Goal: Information Seeking & Learning: Learn about a topic

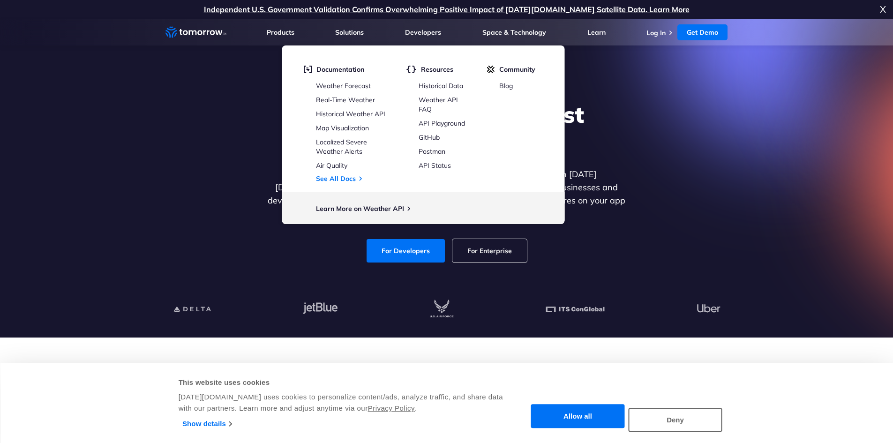
click at [350, 130] on link "Map Visualization" at bounding box center [342, 128] width 53 height 8
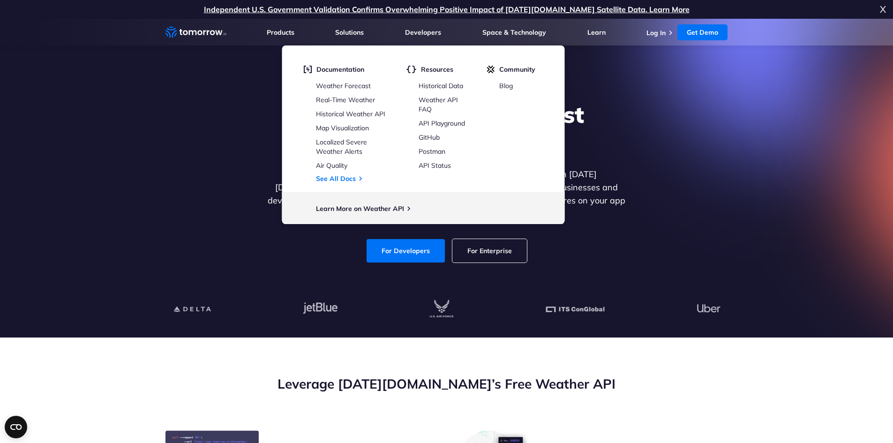
drag, startPoint x: 354, startPoint y: 101, endPoint x: 697, endPoint y: 171, distance: 350.1
click at [699, 172] on div "Explore the World’s Best Weather API Get reliable and precise weather data thro…" at bounding box center [446, 181] width 577 height 199
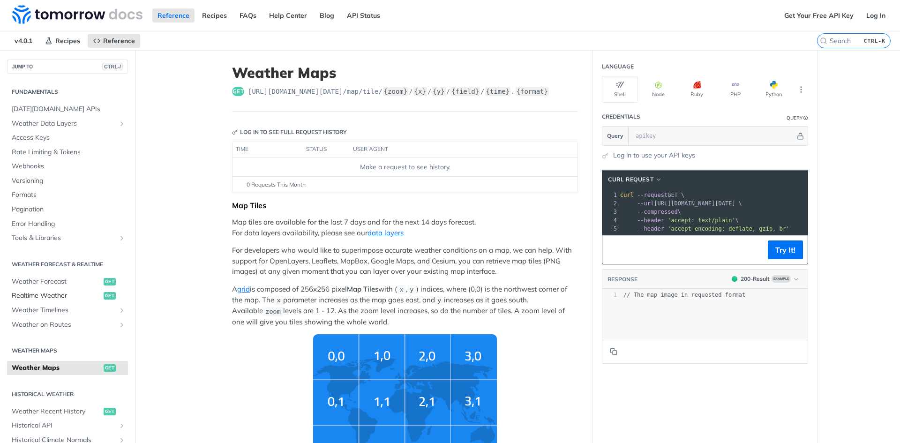
click at [73, 294] on span "Realtime Weather" at bounding box center [57, 295] width 90 height 9
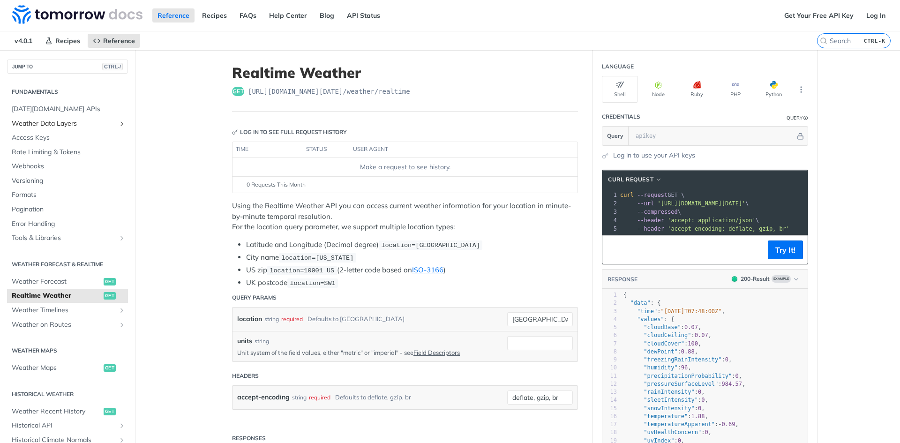
click at [52, 122] on span "Weather Data Layers" at bounding box center [64, 123] width 104 height 9
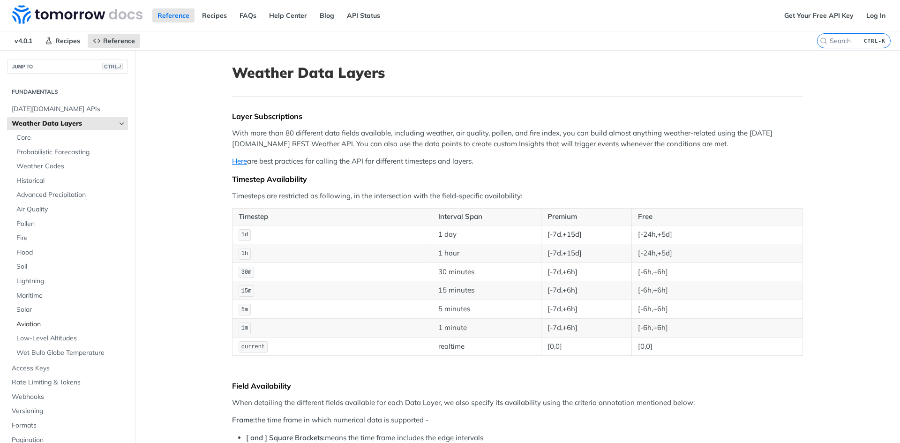
click at [33, 323] on span "Aviation" at bounding box center [70, 324] width 109 height 9
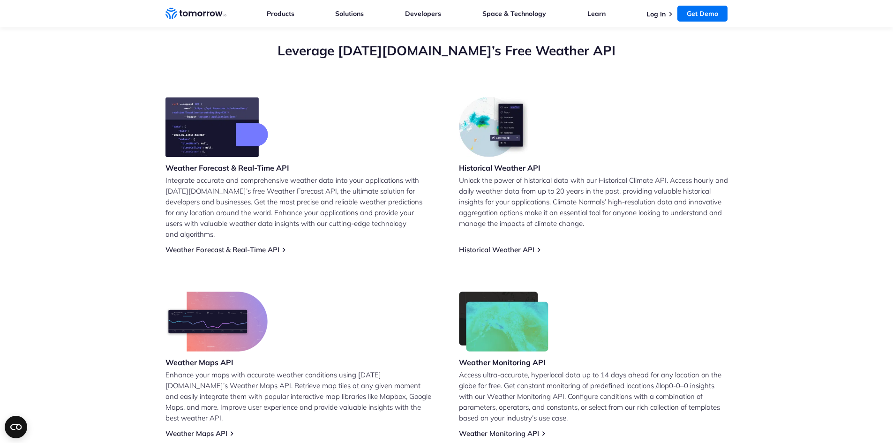
scroll to position [329, 0]
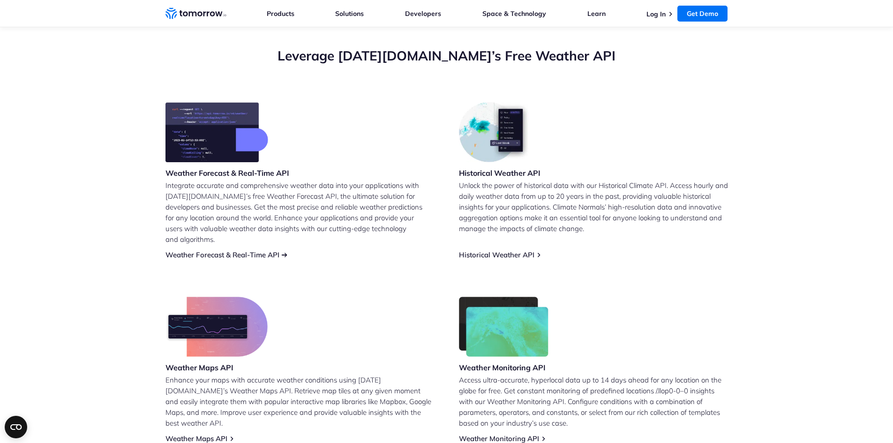
click at [264, 250] on link "Weather Forecast & Real-Time API" at bounding box center [222, 254] width 114 height 9
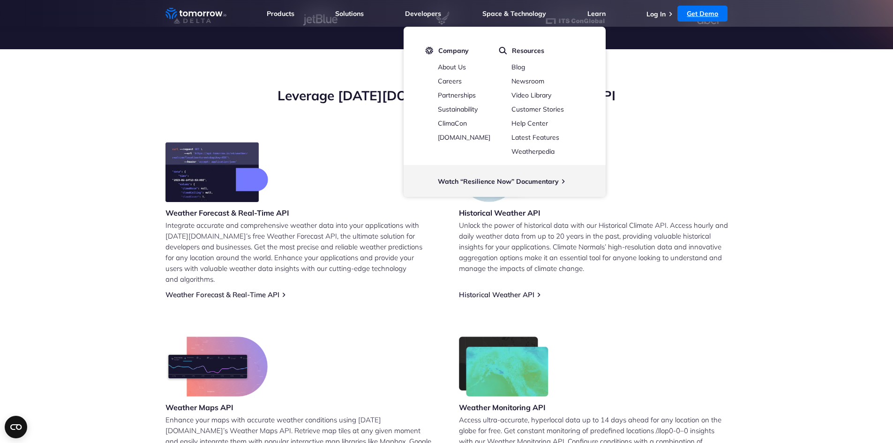
scroll to position [281, 0]
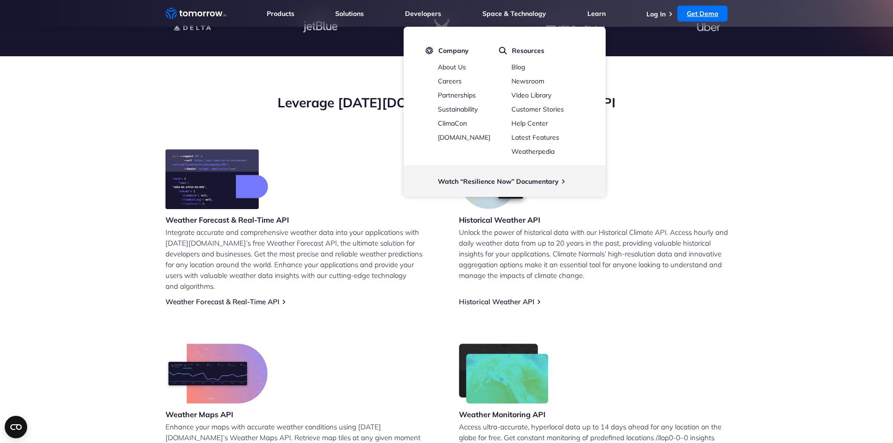
click at [713, 18] on link "Get Demo" at bounding box center [702, 14] width 50 height 16
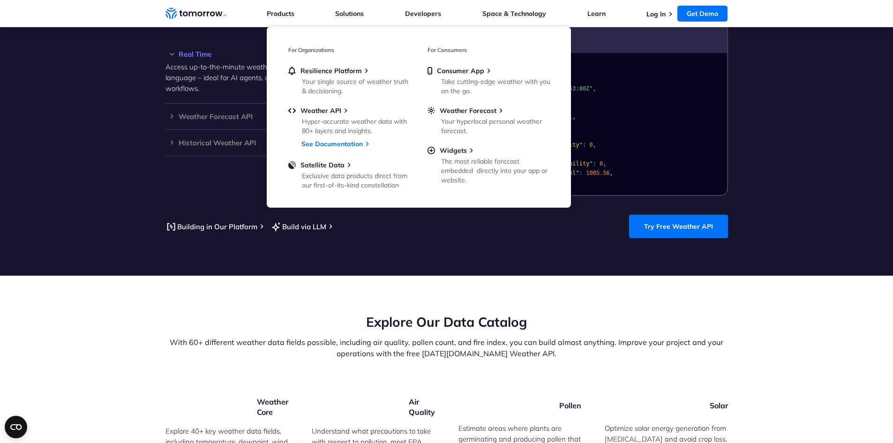
scroll to position [891, 0]
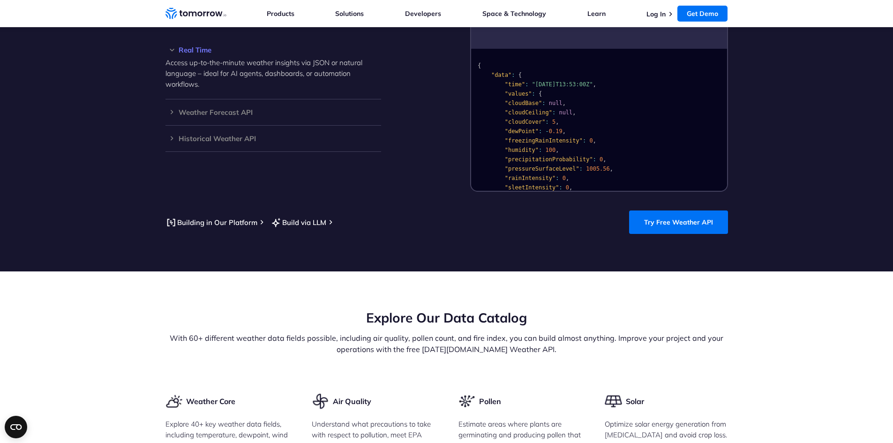
click at [134, 210] on section "Integrate and Adapt with the World’s Best Free LLM-Ready Weather API Access 60+…" at bounding box center [446, 94] width 893 height 353
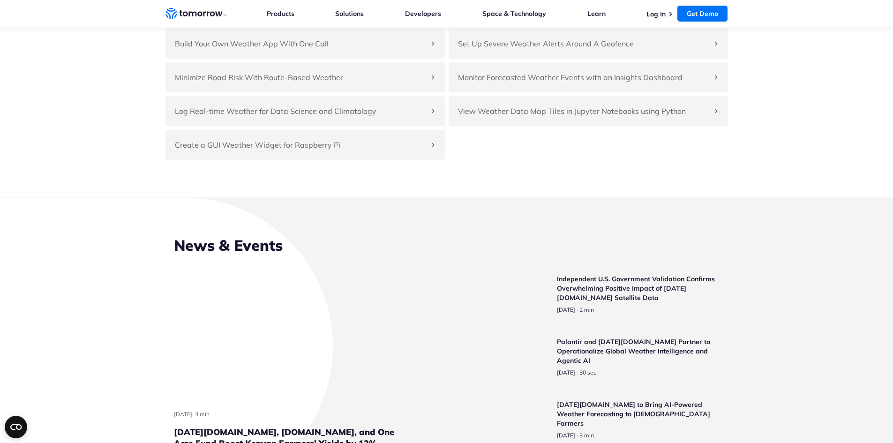
scroll to position [2203, 0]
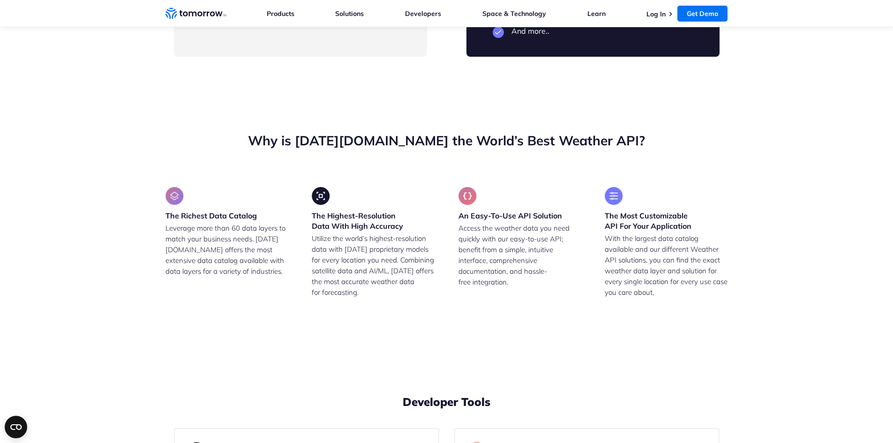
drag, startPoint x: 230, startPoint y: 192, endPoint x: 325, endPoint y: 191, distance: 94.7
drag, startPoint x: 227, startPoint y: 210, endPoint x: 290, endPoint y: 208, distance: 62.4
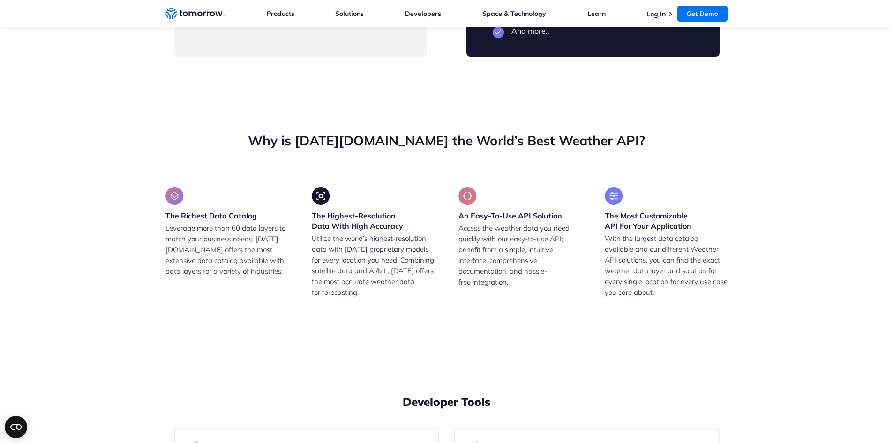
drag, startPoint x: 220, startPoint y: 227, endPoint x: 320, endPoint y: 225, distance: 100.3
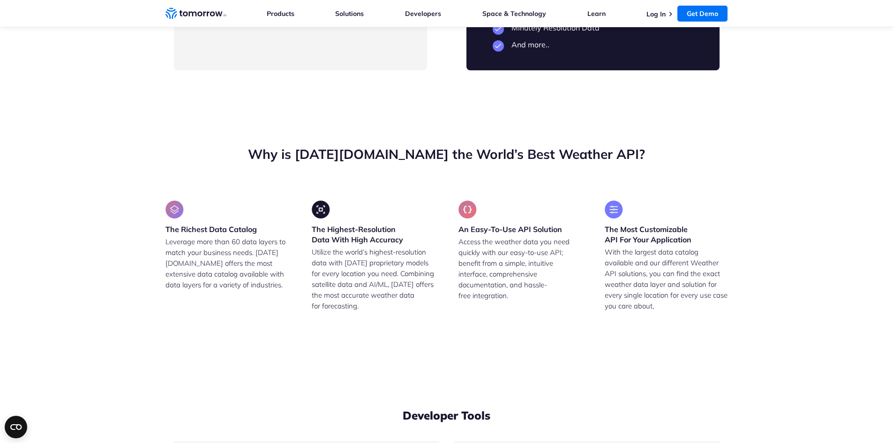
scroll to position [2157, 0]
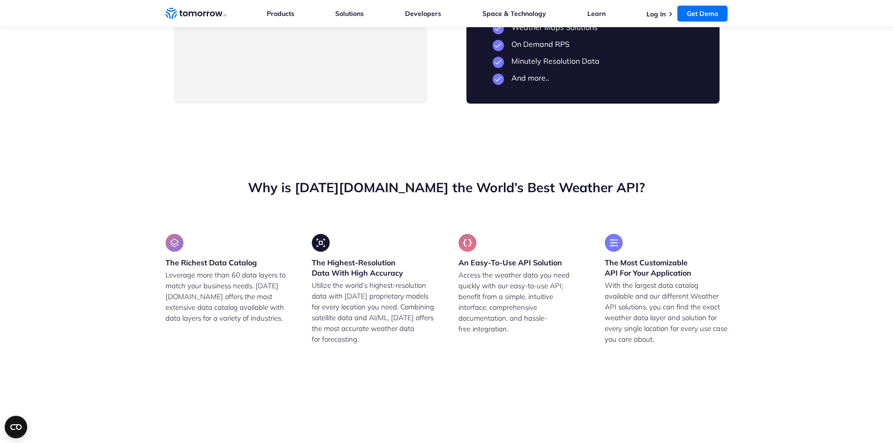
drag, startPoint x: 193, startPoint y: 101, endPoint x: 385, endPoint y: 337, distance: 304.5
copy div "Free For individuals or teams just getting started Try Now View Key Features 5-…"
